Goal: Download file/media

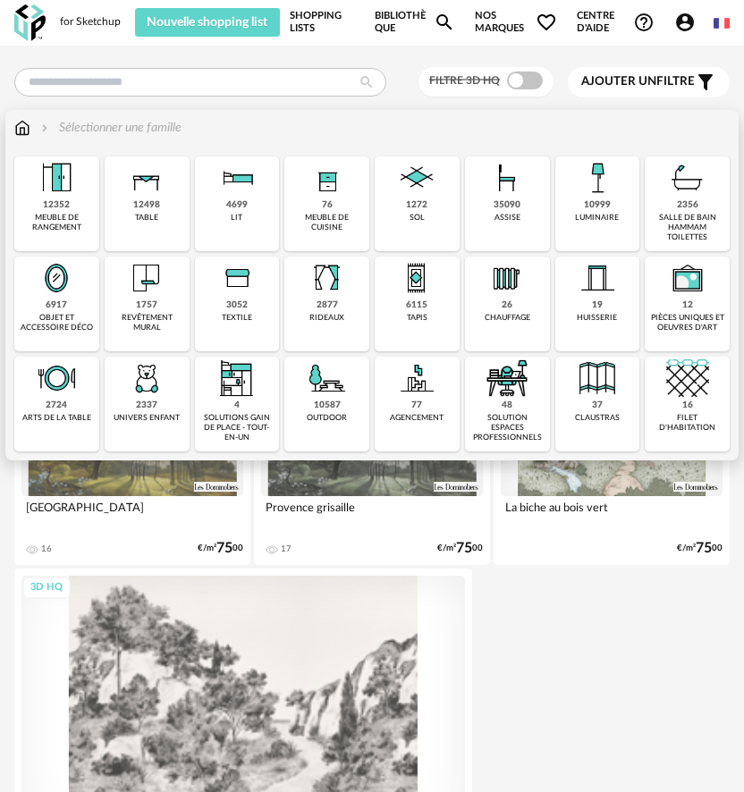
click at [590, 224] on div "10999 luminaire" at bounding box center [597, 204] width 85 height 95
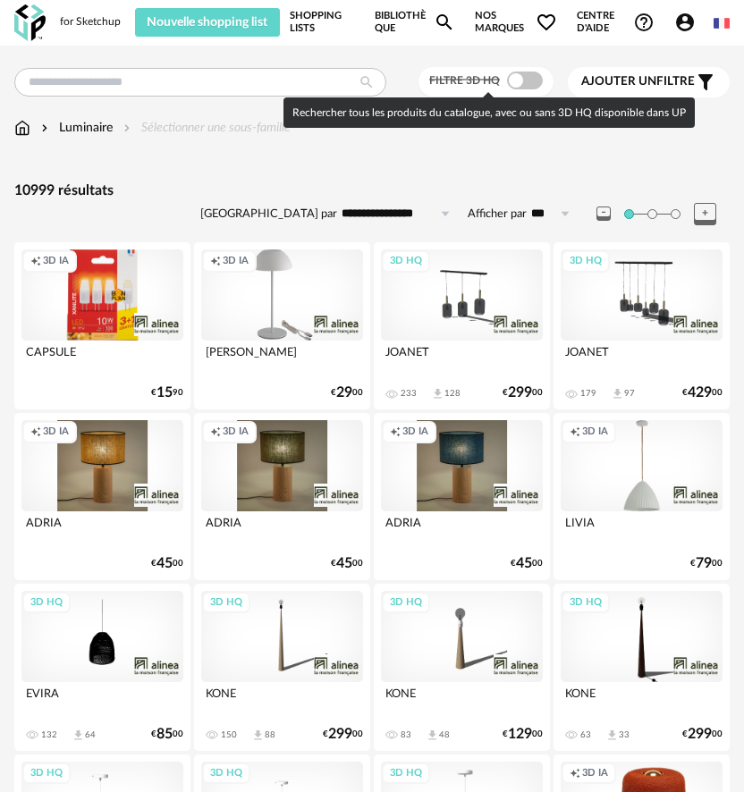
click at [529, 86] on span at bounding box center [525, 81] width 36 height 18
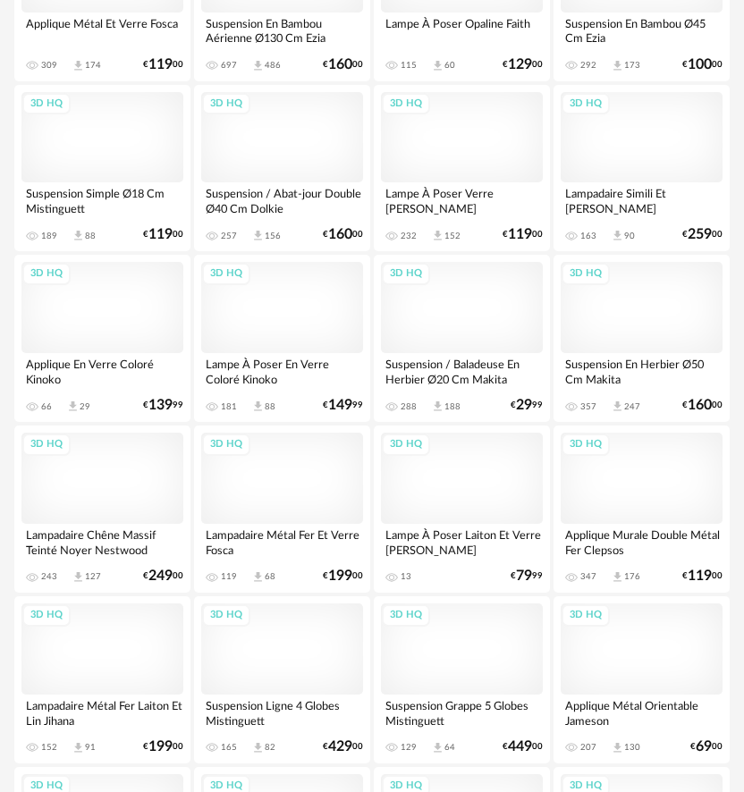
scroll to position [2594, 0]
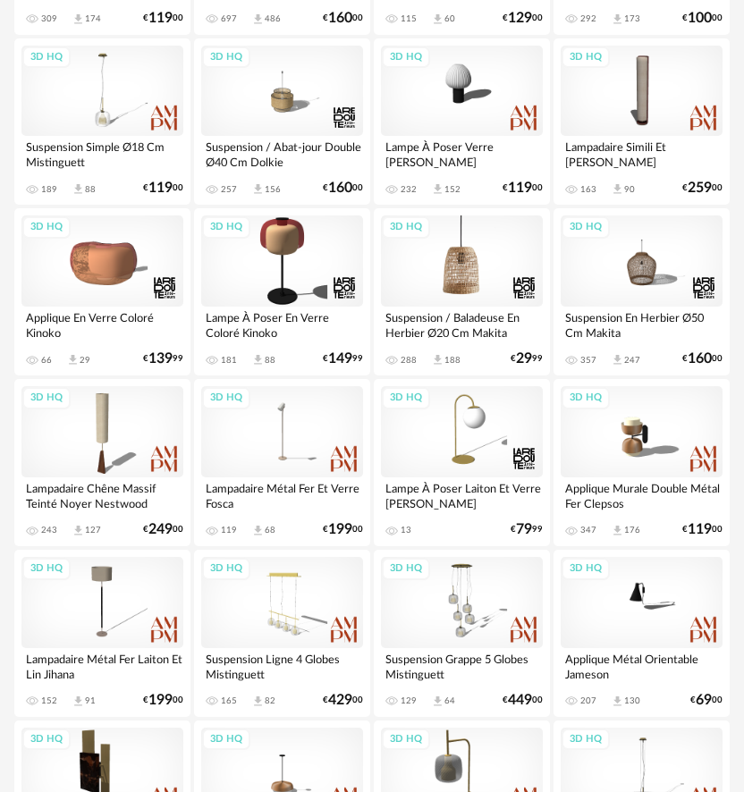
click at [504, 249] on div "3D HQ" at bounding box center [462, 261] width 162 height 91
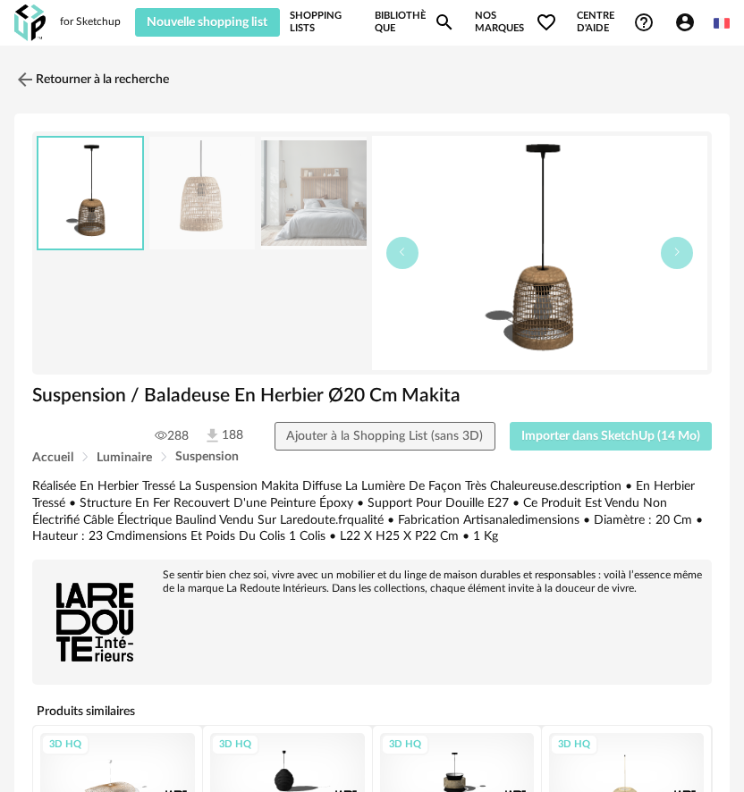
click at [599, 445] on button "Importer dans SketchUp (14 Mo)" at bounding box center [611, 436] width 203 height 29
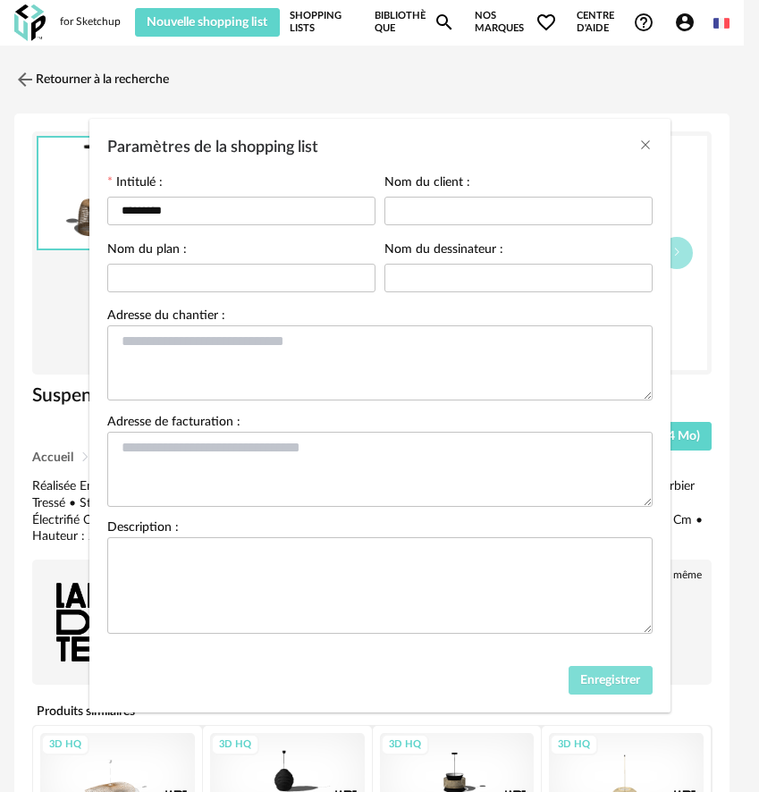
click at [595, 682] on span "Enregistrer" at bounding box center [610, 680] width 60 height 13
